Goal: Find specific page/section

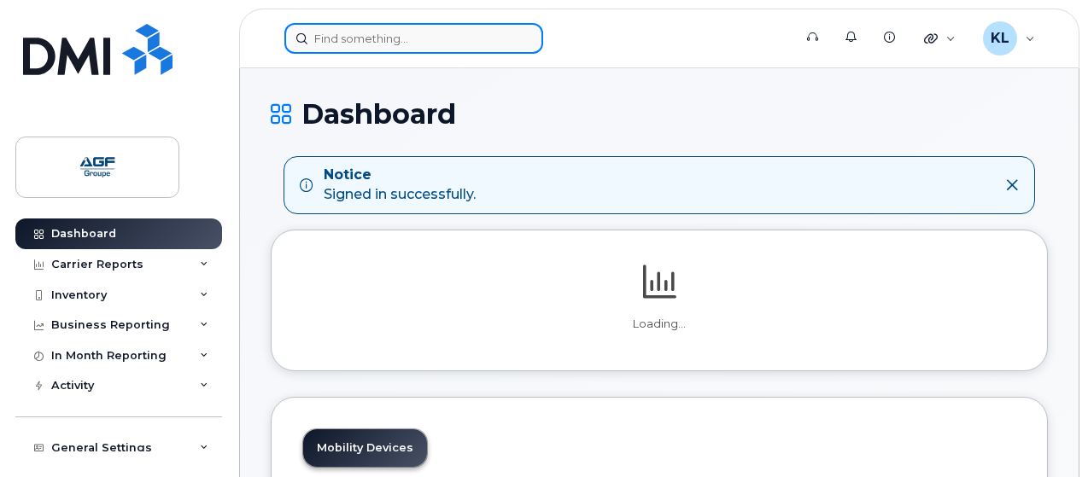
click at [447, 37] on input at bounding box center [413, 38] width 259 height 31
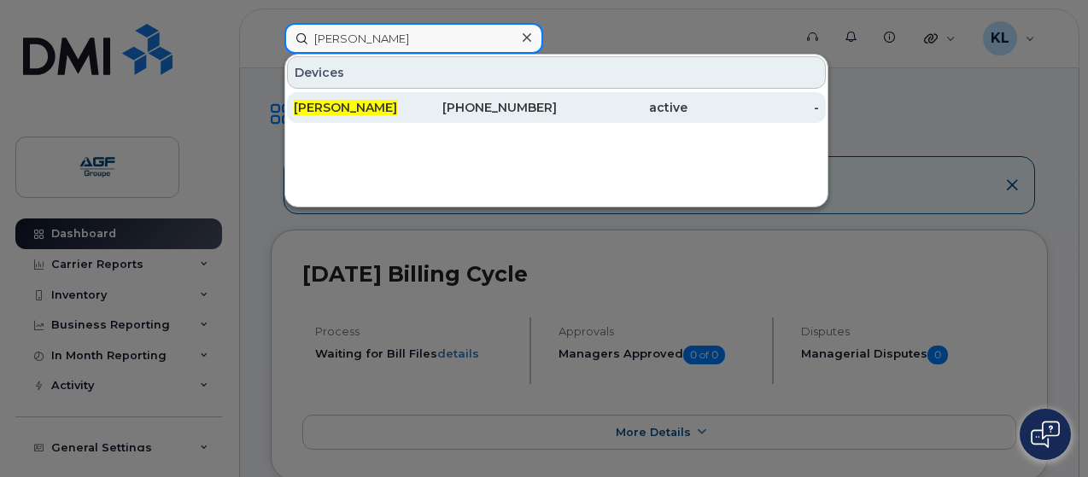
type input "sara conde"
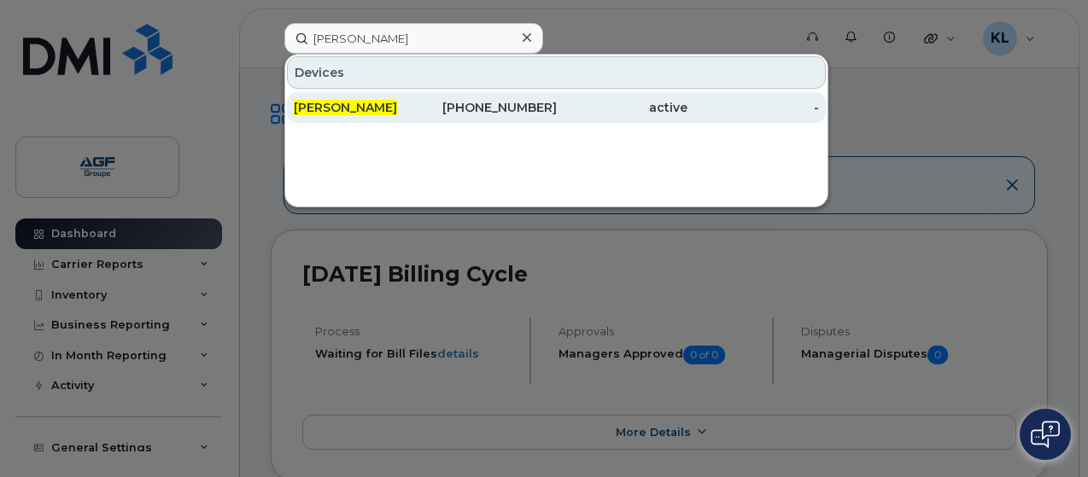
click at [391, 115] on div "[PERSON_NAME]" at bounding box center [359, 107] width 131 height 17
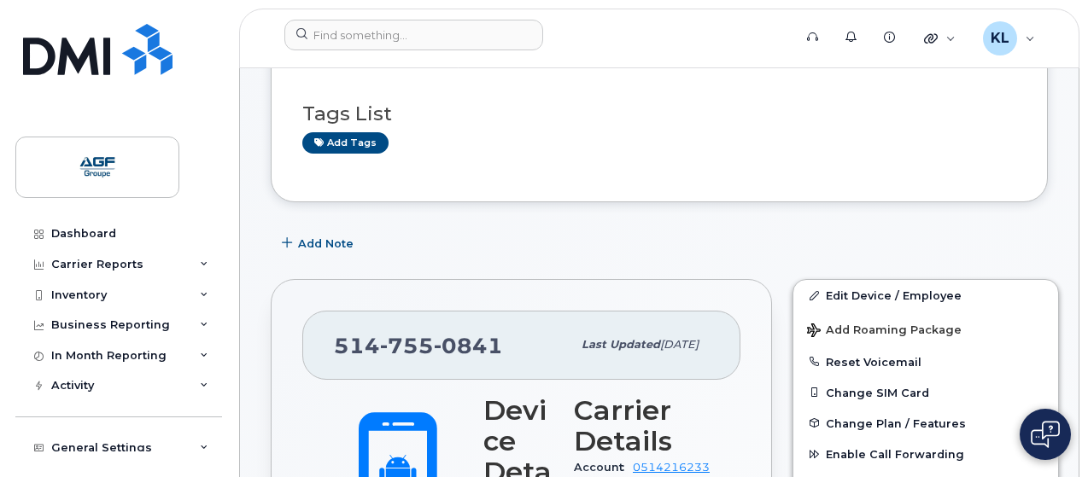
scroll to position [60, 0]
